Goal: Task Accomplishment & Management: Complete application form

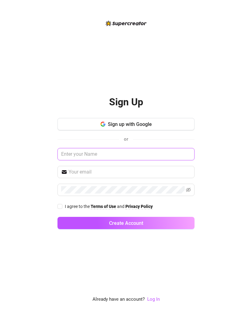
click at [82, 160] on input "text" at bounding box center [125, 154] width 137 height 12
click at [212, 134] on div "Sign Up Sign up with Google or I agree to the Terms of Use and Privacy Policy C…" at bounding box center [125, 156] width 237 height 313
click at [202, 108] on div "Sign Up Sign up with Google or I agree to the Terms of Use and Privacy Policy C…" at bounding box center [125, 156] width 237 height 313
click at [156, 158] on input "text" at bounding box center [125, 154] width 137 height 12
type input "A"
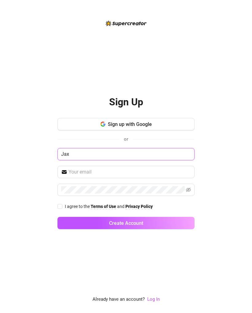
type input "Jax"
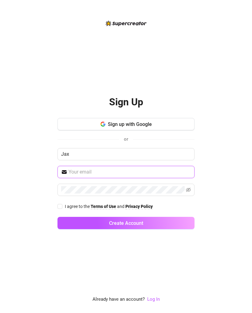
click at [152, 175] on input "text" at bounding box center [129, 171] width 122 height 7
type input "[EMAIL_ADDRESS][DOMAIN_NAME]"
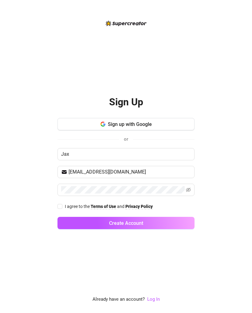
click at [164, 221] on button "Create Account" at bounding box center [125, 223] width 137 height 12
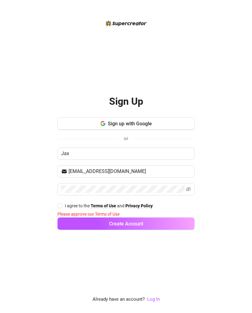
click at [156, 225] on button "Create Account" at bounding box center [125, 223] width 137 height 12
click at [61, 204] on input "I agree to the Terms of Use and Privacy Policy" at bounding box center [59, 205] width 4 height 4
checkbox input "true"
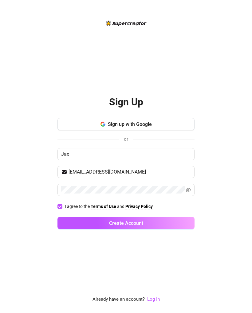
click at [143, 225] on span "Create Account" at bounding box center [126, 223] width 34 height 6
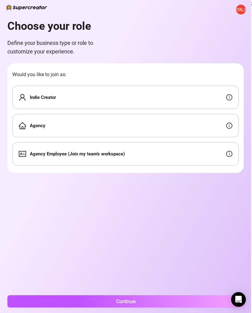
click at [208, 97] on div "Indie Creator" at bounding box center [125, 97] width 226 height 23
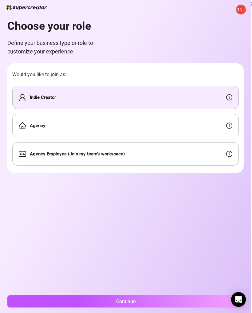
click at [184, 305] on button "Continue" at bounding box center [125, 301] width 237 height 12
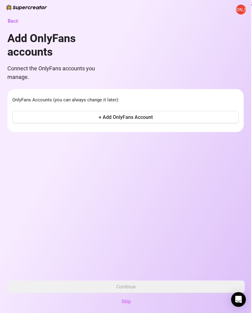
click at [151, 118] on span "+ Add OnlyFans Account" at bounding box center [126, 117] width 54 height 6
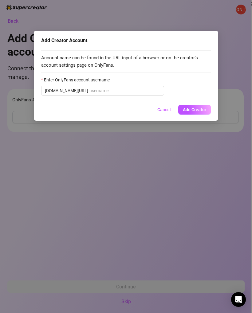
click at [198, 110] on span "Add Creator" at bounding box center [194, 109] width 23 height 5
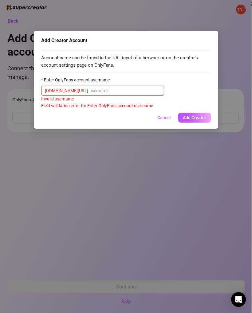
click at [157, 92] on input "Enter OnlyFans account username" at bounding box center [124, 90] width 71 height 7
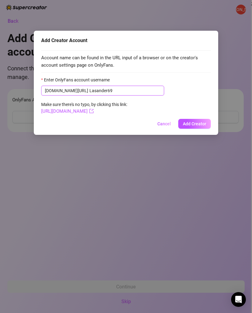
type input "Lasander69"
click at [201, 97] on form "Enter OnlyFans account username [DOMAIN_NAME][URL] Lasander69 Make sure there's…" at bounding box center [126, 95] width 170 height 39
click at [199, 124] on span "Add Creator" at bounding box center [194, 123] width 23 height 5
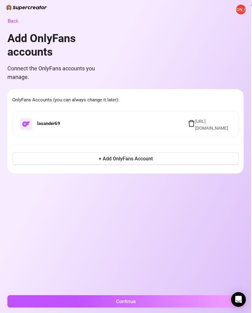
click at [200, 303] on button "Continue" at bounding box center [125, 301] width 237 height 12
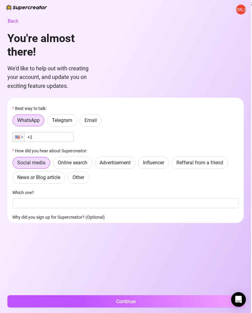
click at [94, 121] on span "Email" at bounding box center [90, 120] width 12 height 6
click at [81, 122] on input "Email" at bounding box center [81, 122] width 0 height 0
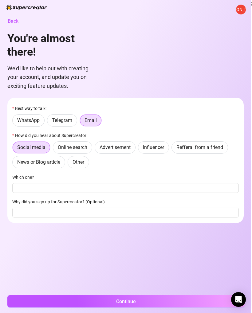
click at [121, 150] on span "Advertisement" at bounding box center [115, 147] width 31 height 6
click at [96, 149] on input "Advertisement" at bounding box center [96, 149] width 0 height 0
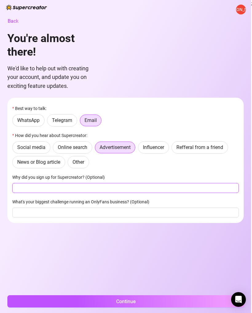
click at [218, 190] on input "Why did you sign up for Supercreator? (Optional)" at bounding box center [125, 188] width 226 height 10
type input "Popularity"
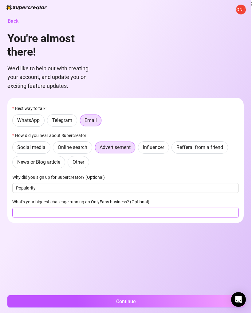
click at [165, 213] on input "What's your biggest challenge running an OnlyFans business? (Optional)" at bounding box center [125, 213] width 226 height 10
type input "Consistency"
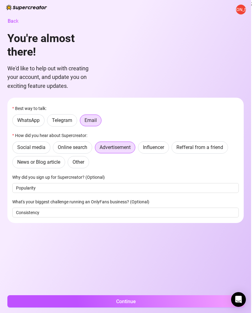
click at [199, 303] on button "Continue" at bounding box center [125, 301] width 237 height 12
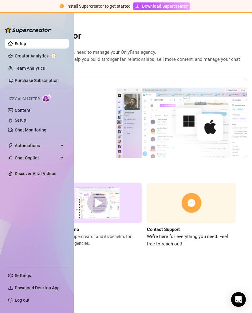
scroll to position [0, 126]
click at [153, 137] on img at bounding box center [170, 118] width 154 height 80
click at [128, 137] on img at bounding box center [170, 118] width 154 height 80
click at [170, 124] on img at bounding box center [170, 118] width 154 height 80
click at [45, 71] on link "Team Analytics" at bounding box center [30, 68] width 30 height 5
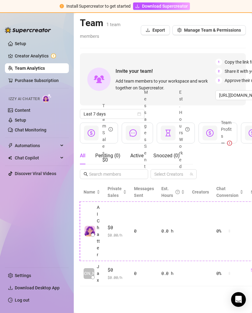
click at [87, 126] on div at bounding box center [91, 133] width 15 height 15
click at [92, 129] on icon "dollar-circle" at bounding box center [91, 132] width 7 height 7
click at [22, 108] on link "Content" at bounding box center [23, 110] width 16 height 5
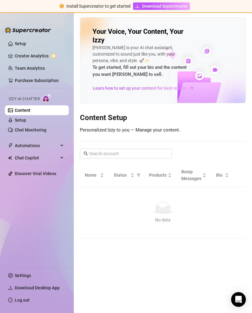
click at [95, 176] on span "Name" at bounding box center [92, 175] width 14 height 7
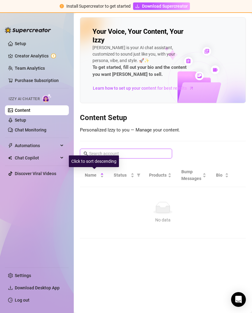
click at [154, 155] on input "text" at bounding box center [126, 153] width 74 height 7
